Goal: Transaction & Acquisition: Purchase product/service

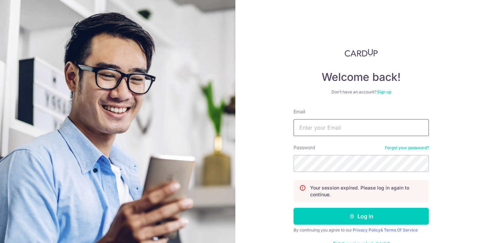
click at [329, 129] on input "Email" at bounding box center [360, 127] width 135 height 17
type input "[EMAIL_ADDRESS][DOMAIN_NAME]"
click at [293, 208] on button "Log in" at bounding box center [360, 216] width 135 height 17
click at [345, 124] on input "Email" at bounding box center [360, 127] width 135 height 17
type input "[EMAIL_ADDRESS][DOMAIN_NAME]"
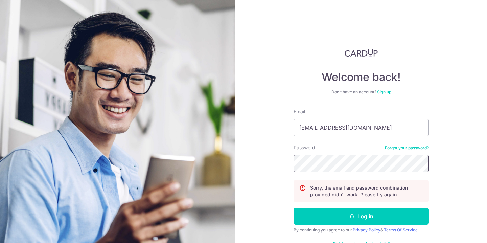
click at [293, 208] on button "Log in" at bounding box center [360, 216] width 135 height 17
click at [366, 133] on input "Email" at bounding box center [360, 127] width 135 height 17
type input "[EMAIL_ADDRESS][DOMAIN_NAME]"
click at [373, 128] on input "[EMAIL_ADDRESS][DOMAIN_NAME]" at bounding box center [360, 127] width 135 height 17
click at [296, 128] on input "[EMAIL_ADDRESS][DOMAIN_NAME]" at bounding box center [360, 127] width 135 height 17
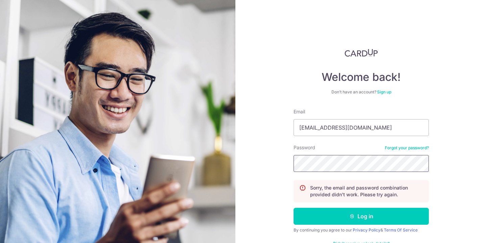
click at [293, 208] on button "Log in" at bounding box center [360, 216] width 135 height 17
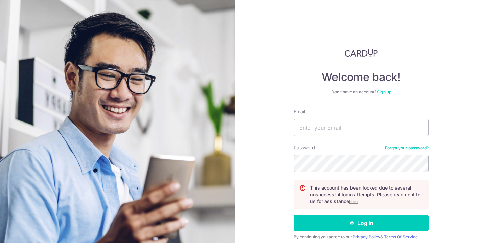
click at [352, 201] on u "here" at bounding box center [353, 201] width 9 height 5
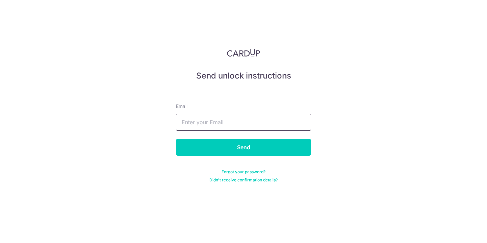
click at [246, 120] on input "text" at bounding box center [243, 122] width 135 height 17
type input "[EMAIL_ADDRESS][DOMAIN_NAME]"
click at [247, 144] on input "Send" at bounding box center [243, 147] width 135 height 17
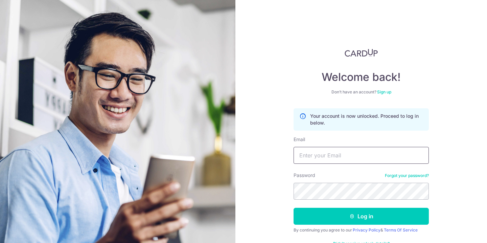
click at [326, 161] on input "Email" at bounding box center [360, 155] width 135 height 17
type input "linetteeetan@gmail.com"
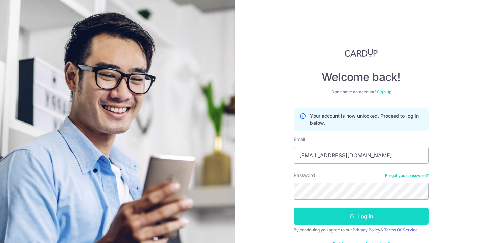
click at [370, 218] on button "Log in" at bounding box center [360, 216] width 135 height 17
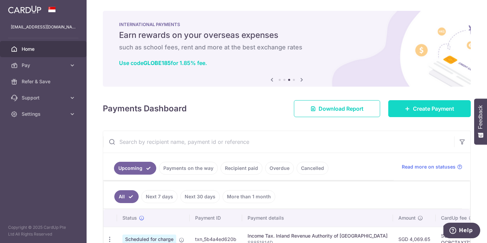
click at [439, 112] on span "Create Payment" at bounding box center [433, 108] width 41 height 8
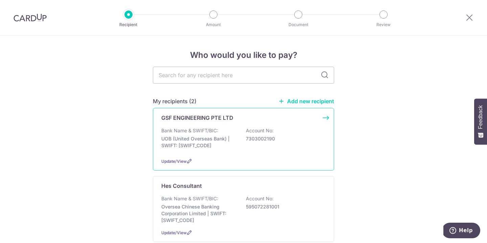
click at [251, 128] on p "Account No:" at bounding box center [260, 130] width 28 height 7
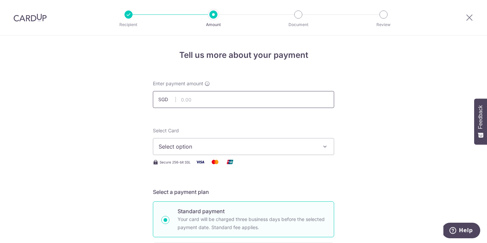
click at [217, 97] on input "text" at bounding box center [243, 99] width 181 height 17
type input "40,904.37"
click at [165, 147] on span "Select option" at bounding box center [238, 146] width 158 height 8
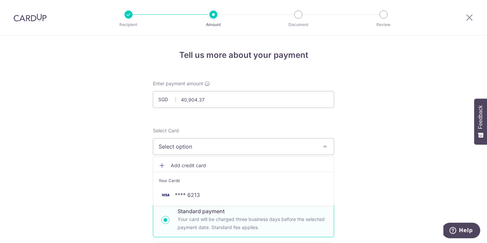
click at [177, 166] on span "Add credit card" at bounding box center [250, 165] width 158 height 7
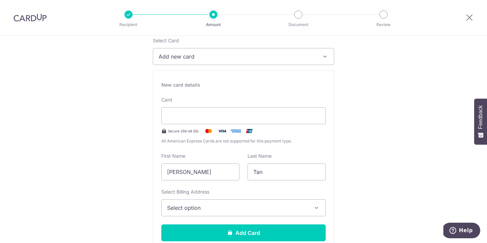
scroll to position [92, 0]
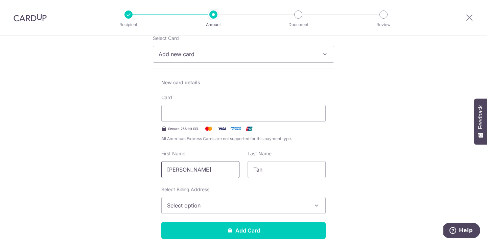
drag, startPoint x: 229, startPoint y: 169, endPoint x: 154, endPoint y: 165, distance: 75.5
click at [154, 166] on div "New card details Card Secure 256-bit SSL All American Express Cards are not sup…" at bounding box center [243, 161] width 181 height 187
type input "Joshua"
type input "Lee"
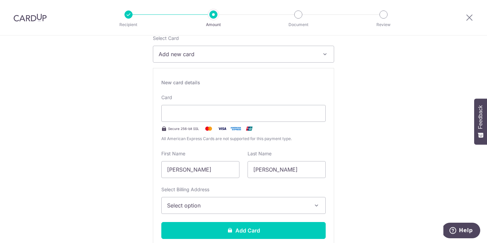
click at [186, 210] on button "Select option" at bounding box center [243, 205] width 164 height 17
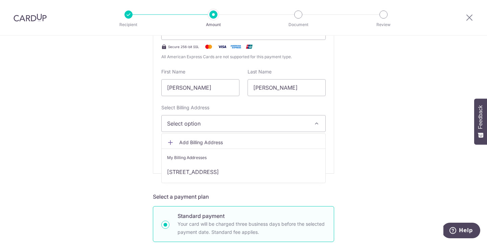
scroll to position [179, 0]
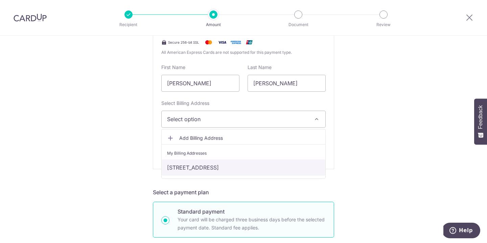
click at [193, 166] on link "10 Cypress Ave, Singapore, Singapore-279836" at bounding box center [244, 167] width 164 height 16
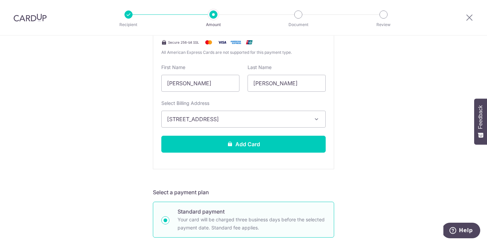
click at [161, 163] on div "New card details Your card number is invalid. Card Secure 256-bit SSL All Ameri…" at bounding box center [243, 75] width 181 height 187
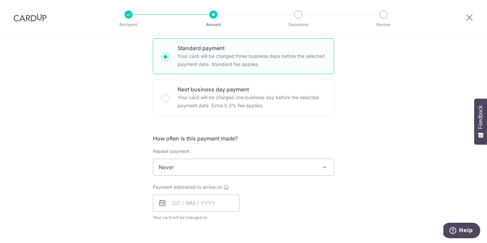
scroll to position [344, 0]
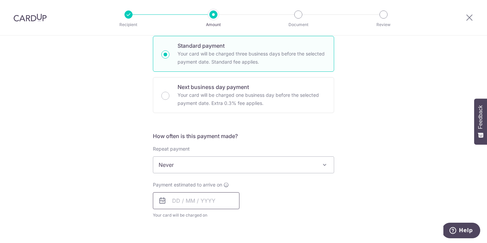
click at [177, 205] on input "text" at bounding box center [196, 200] width 87 height 17
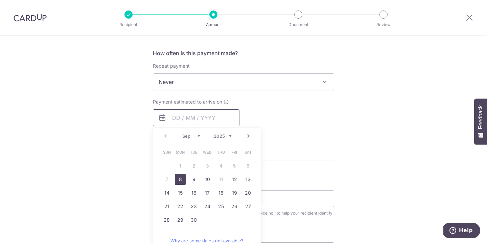
scroll to position [428, 0]
click at [180, 182] on link "8" at bounding box center [180, 178] width 11 height 11
type input "[DATE]"
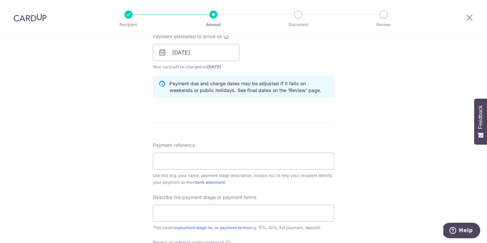
scroll to position [494, 0]
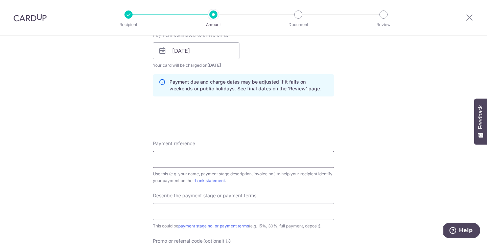
click at [175, 163] on input "Payment reference" at bounding box center [243, 159] width 181 height 17
click at [167, 224] on div "This could be payment stage no. or payment terms (e.g. 15%, 30%, full payment, …" at bounding box center [243, 225] width 181 height 7
click at [166, 214] on input "text" at bounding box center [243, 211] width 181 height 17
click at [216, 209] on input "Progress claim 3" at bounding box center [243, 211] width 181 height 17
type input "Progress claim 3"
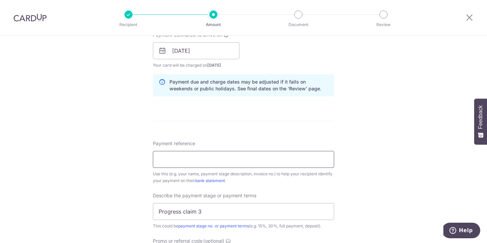
click at [201, 162] on input "Payment reference" at bounding box center [243, 159] width 181 height 17
click at [154, 162] on input "Payment reference" at bounding box center [243, 159] width 181 height 17
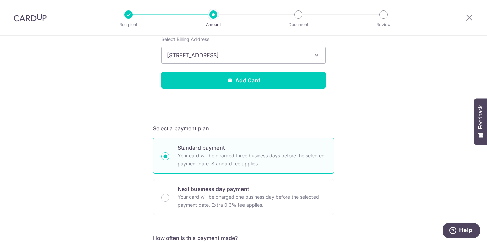
scroll to position [201, 0]
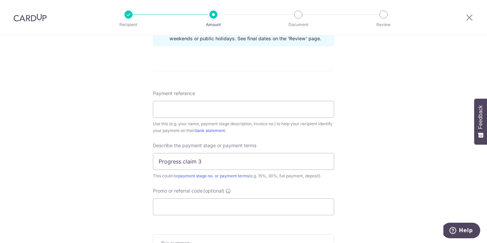
scroll to position [545, 0]
click at [161, 110] on input "Payment reference" at bounding box center [243, 108] width 181 height 17
click at [174, 112] on input "Payment reference" at bounding box center [243, 108] width 181 height 17
click at [303, 145] on div "Describe the payment stage or payment terms Progress claim 3 This could be paym…" at bounding box center [243, 159] width 181 height 37
click at [195, 111] on input "Payment reference" at bounding box center [243, 108] width 181 height 17
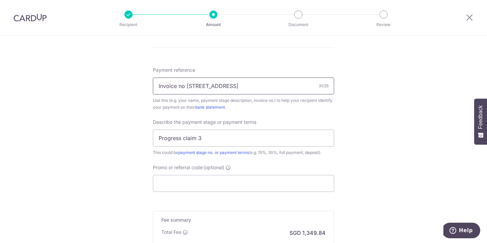
scroll to position [567, 0]
type input "Invoice no [STREET_ADDRESS]"
click at [197, 185] on input "Promo or referral code (optional)" at bounding box center [243, 183] width 181 height 17
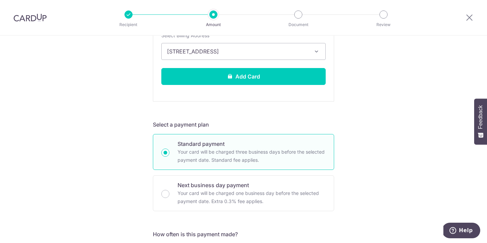
scroll to position [245, 0]
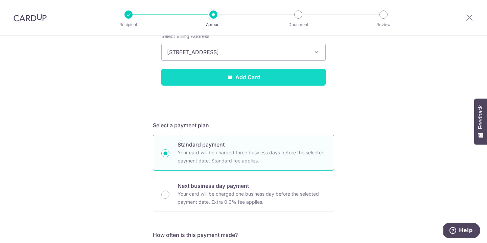
type input "OCBC195"
click at [299, 72] on button "Add Card" at bounding box center [243, 77] width 164 height 17
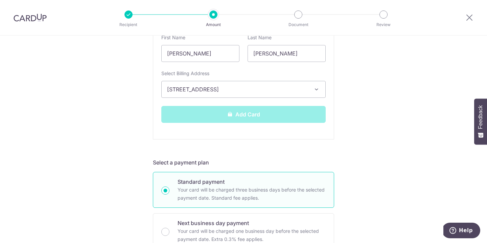
scroll to position [187, 0]
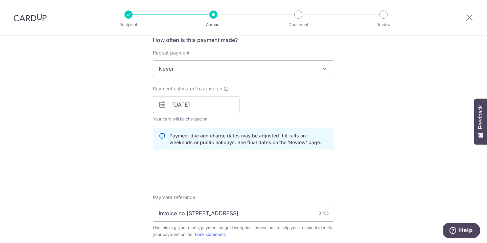
scroll to position [264, 0]
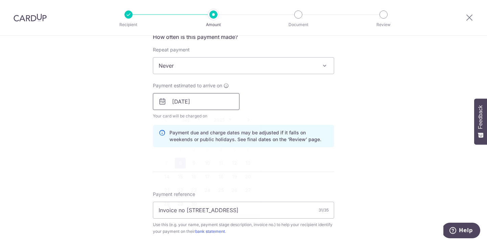
click at [224, 104] on input "08/09/2025" at bounding box center [196, 101] width 87 height 17
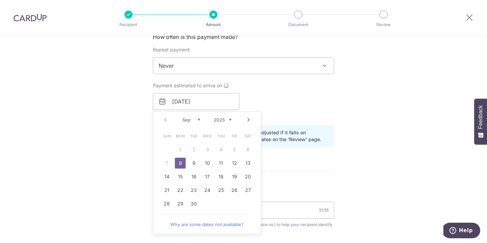
click at [165, 160] on table "Sun Mon Tue Wed Thu Fri Sat 1 2 3 4 5 6 7 8 9 10 11 12 13 14 15 16 17 18 19 20 …" at bounding box center [207, 169] width 95 height 81
click at [303, 158] on form "Enter payment amount SGD 40,904.37 40904.37 Card added successfully Select Card…" at bounding box center [243, 120] width 181 height 608
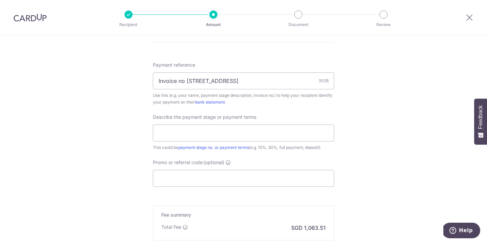
scroll to position [395, 0]
click at [309, 131] on input "text" at bounding box center [243, 131] width 181 height 17
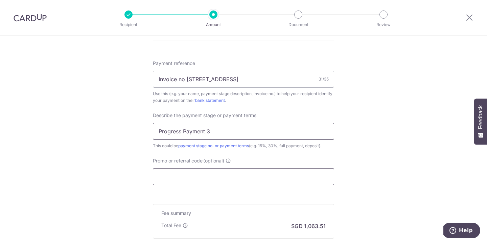
scroll to position [422, 0]
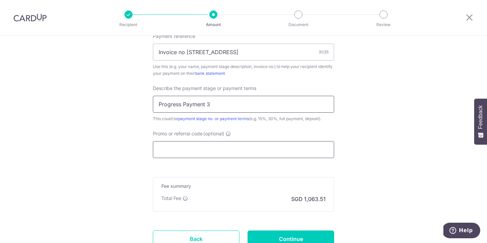
type input "Progress Payment 3"
click at [255, 154] on input "Promo or referral code (optional)" at bounding box center [243, 149] width 181 height 17
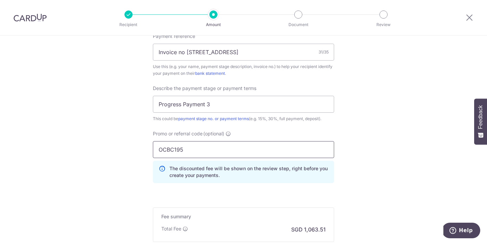
type input "OCBC195"
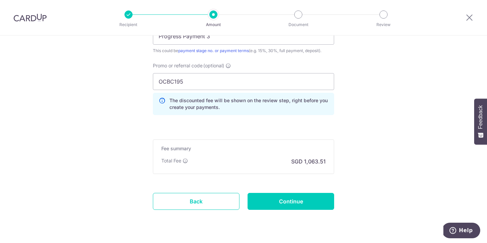
scroll to position [508, 0]
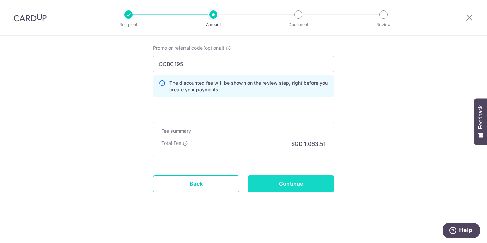
click at [271, 185] on input "Continue" at bounding box center [291, 183] width 87 height 17
type input "Create Schedule"
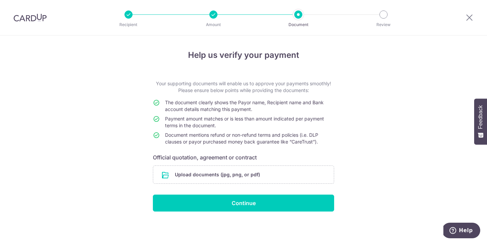
click at [266, 162] on form "Your supporting documents will enable us to approve your payments smoothly! Ple…" at bounding box center [243, 145] width 181 height 131
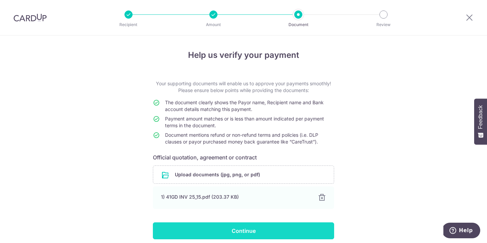
click at [221, 232] on input "Continue" at bounding box center [243, 230] width 181 height 17
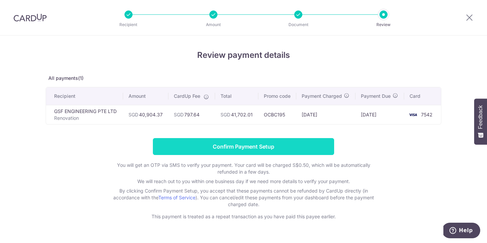
click at [274, 149] on input "Confirm Payment Setup" at bounding box center [243, 146] width 181 height 17
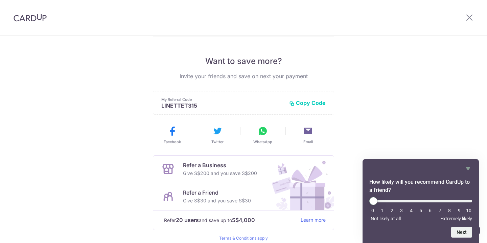
scroll to position [150, 0]
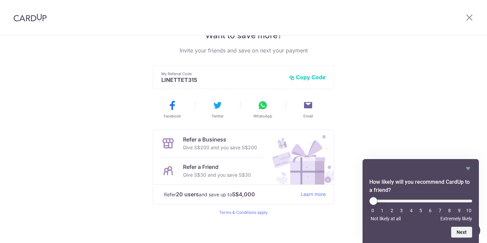
click at [427, 121] on div "Payment created! Hang tight, you’ll receive email updates on the status of the …" at bounding box center [243, 66] width 487 height 361
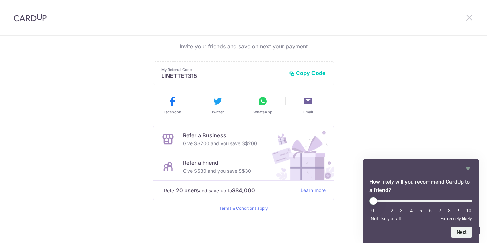
click at [471, 17] on icon at bounding box center [469, 17] width 8 height 8
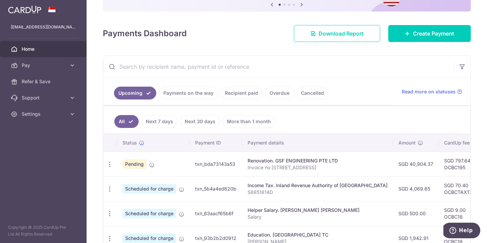
scroll to position [73, 0]
